Goal: Check status: Check status

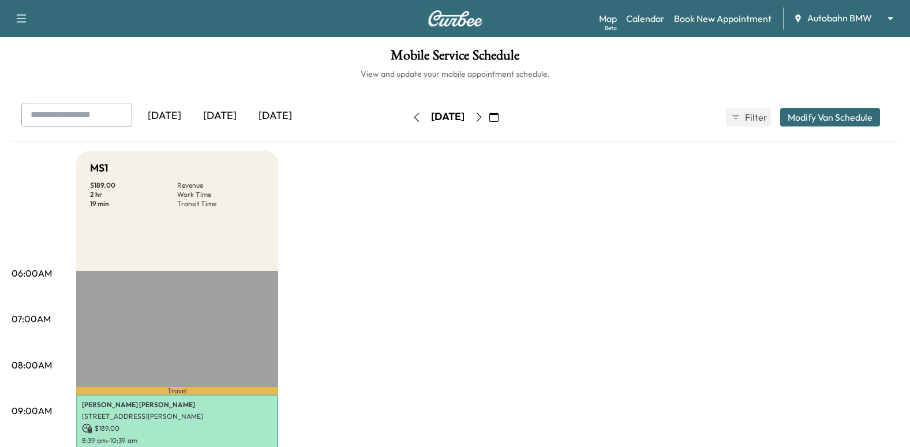
click at [489, 124] on button "button" at bounding box center [479, 117] width 20 height 18
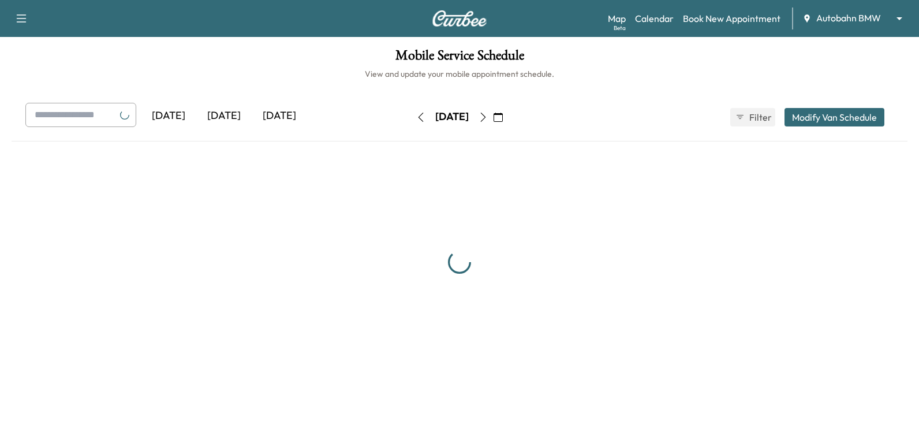
click at [493, 124] on div "[DATE]" at bounding box center [452, 117] width 82 height 18
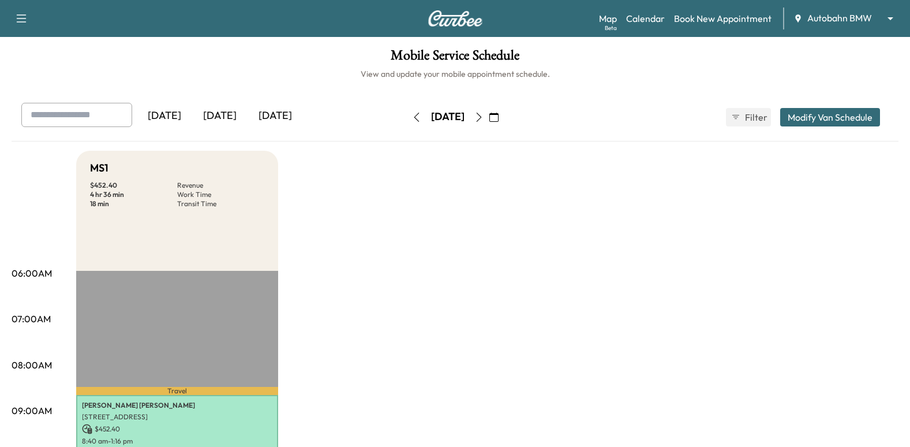
drag, startPoint x: 502, startPoint y: 124, endPoint x: 508, endPoint y: 123, distance: 6.4
click at [489, 123] on button "button" at bounding box center [479, 117] width 20 height 18
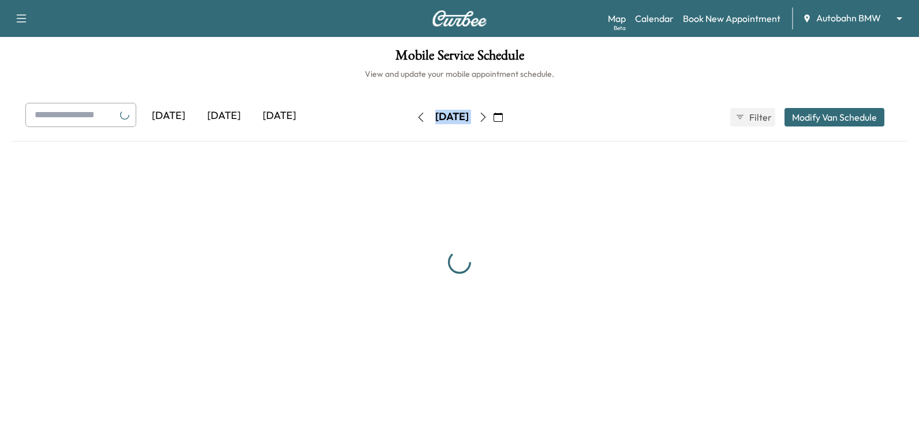
click at [493, 123] on button "button" at bounding box center [483, 117] width 20 height 18
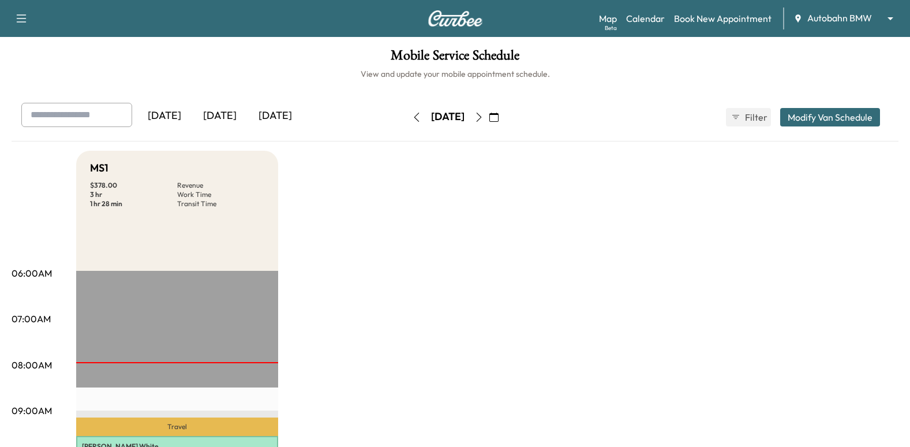
drag, startPoint x: 508, startPoint y: 123, endPoint x: 346, endPoint y: 106, distance: 163.1
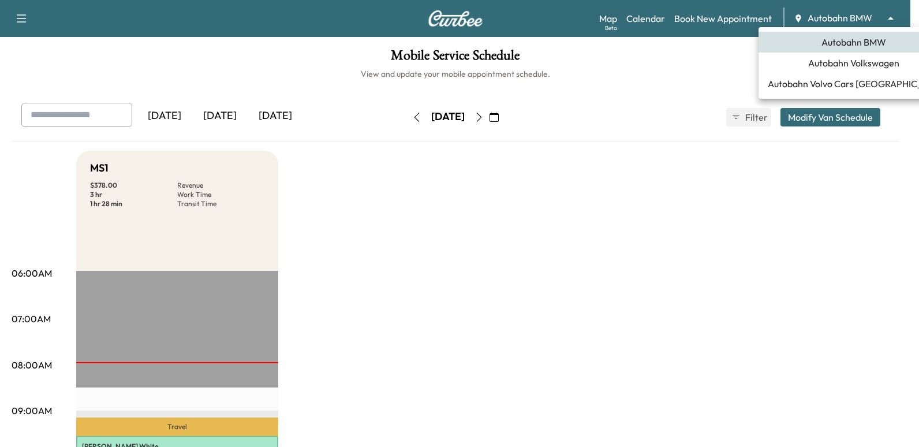
click at [869, 21] on body "Support Log Out Map Beta Calendar Book New Appointment Autobahn BMW ******** ​ …" at bounding box center [459, 223] width 919 height 447
click at [854, 71] on li "Autobahn Volkswagen" at bounding box center [853, 63] width 190 height 21
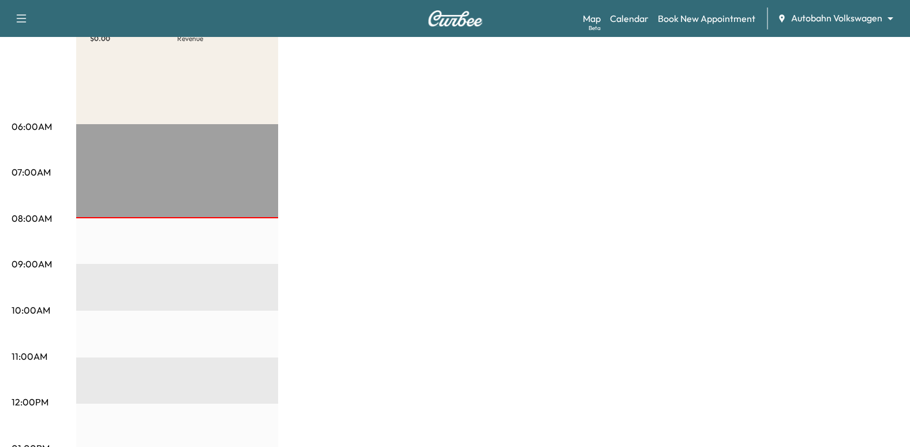
scroll to position [58, 0]
